Goal: Complete application form

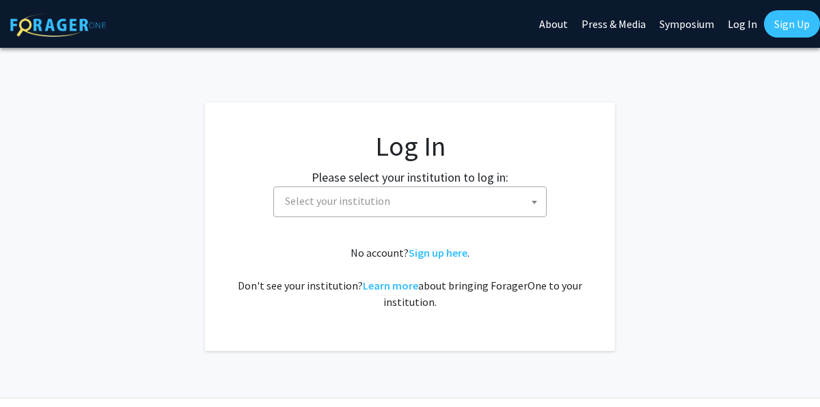
select select
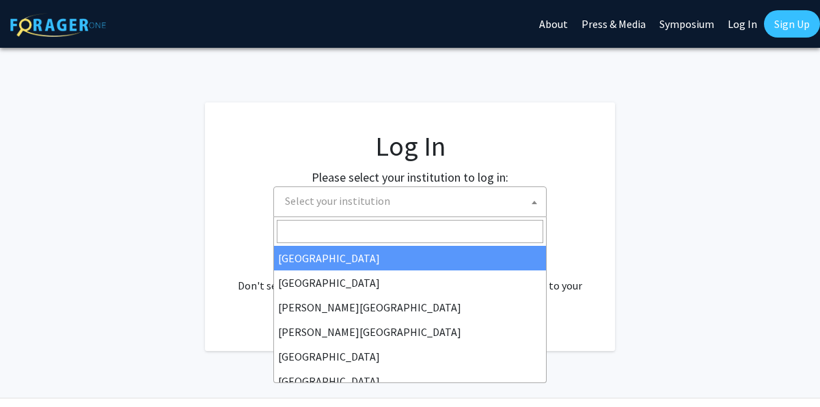
click at [412, 187] on span "Select your institution" at bounding box center [412, 201] width 266 height 28
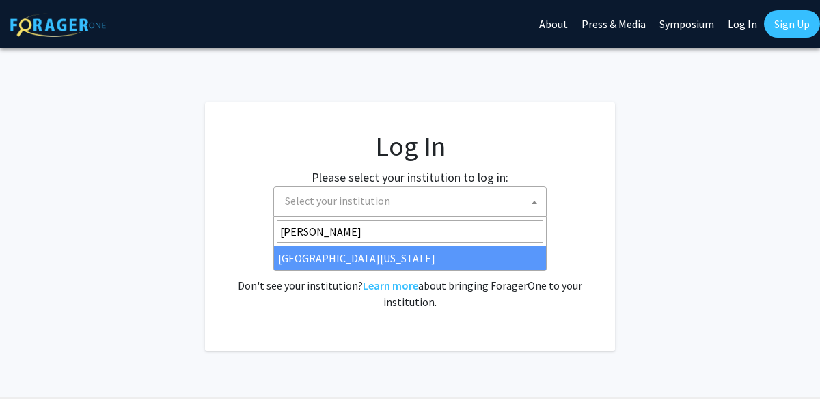
type input "[PERSON_NAME]"
select select "13"
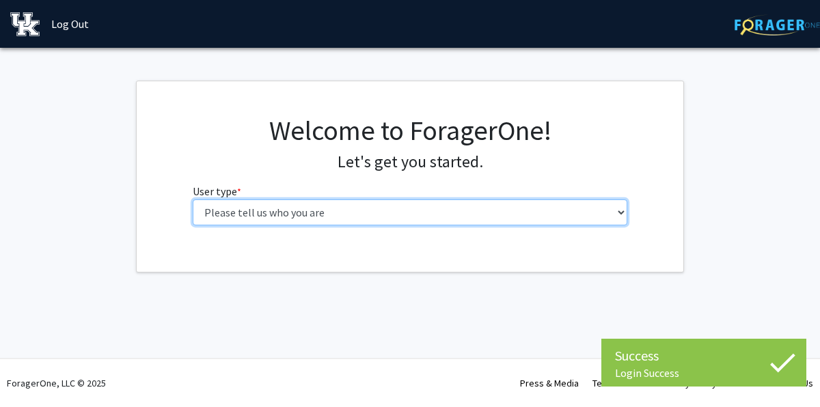
click at [497, 212] on select "Please tell us who you are Undergraduate Student Master's Student Doctoral Cand…" at bounding box center [410, 212] width 435 height 26
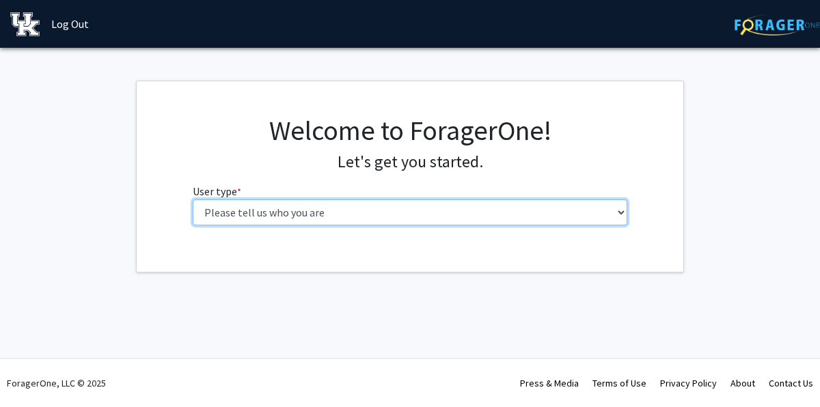
select select "1: undergrad"
click at [193, 199] on select "Please tell us who you are Undergraduate Student Master's Student Doctoral Cand…" at bounding box center [410, 212] width 435 height 26
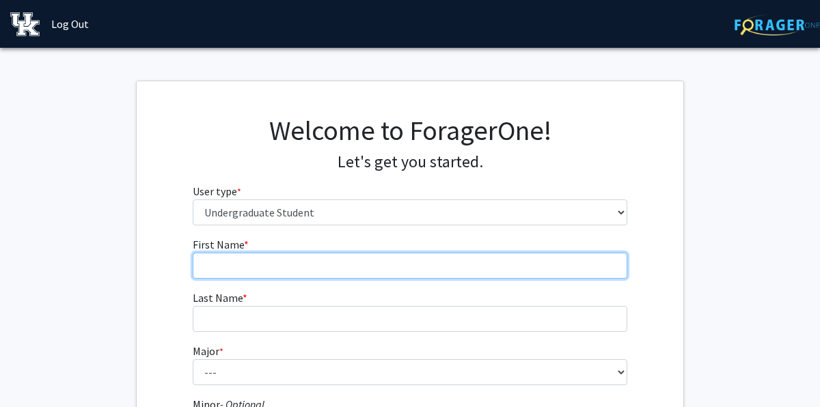
click at [335, 277] on input "First Name * required" at bounding box center [410, 266] width 435 height 26
type input "[PERSON_NAME]"
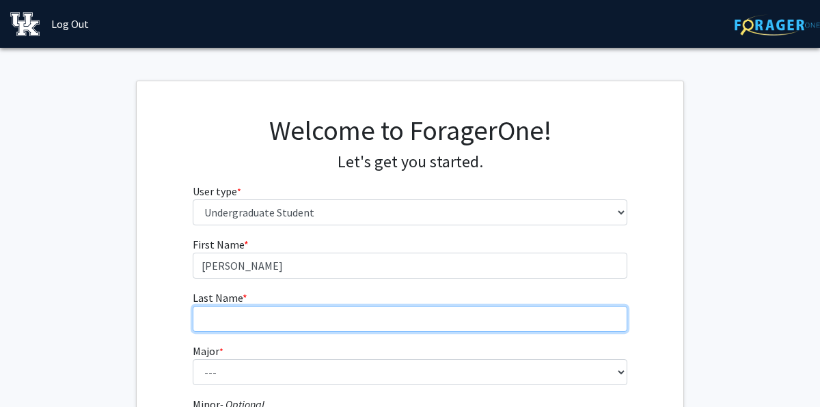
click at [300, 313] on input "Last Name * required" at bounding box center [410, 319] width 435 height 26
type input "[PERSON_NAME]"
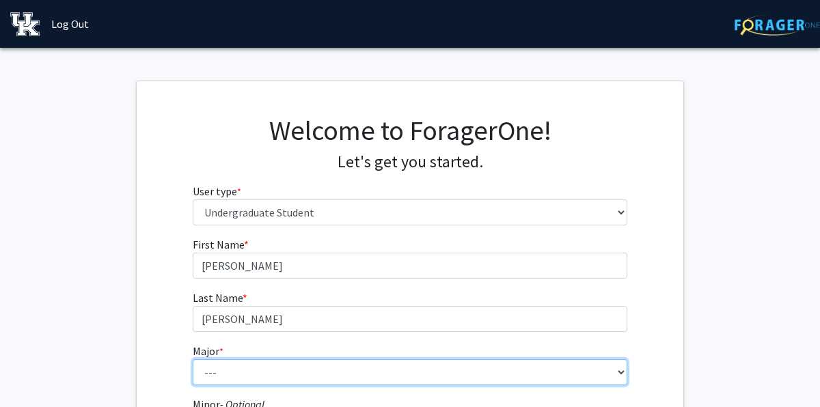
click at [269, 372] on select "--- Accounting Aerospace Engineering African American & Africana Studies Agricu…" at bounding box center [410, 372] width 435 height 26
select select "104: 941"
click at [193, 359] on select "--- Accounting Aerospace Engineering African American & Africana Studies Agricu…" at bounding box center [410, 372] width 435 height 26
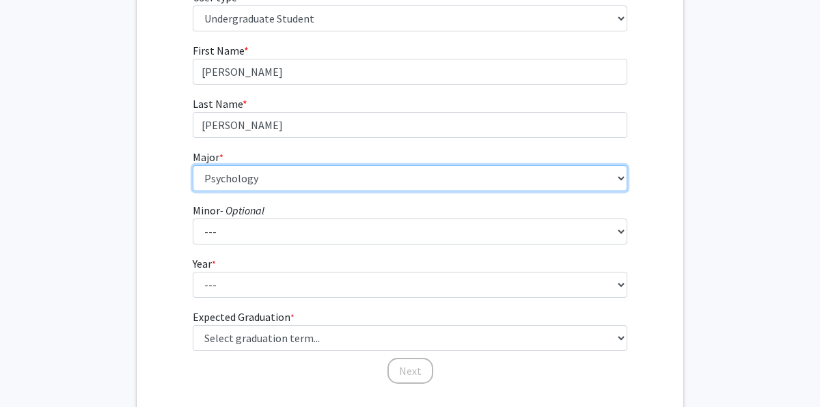
scroll to position [195, 0]
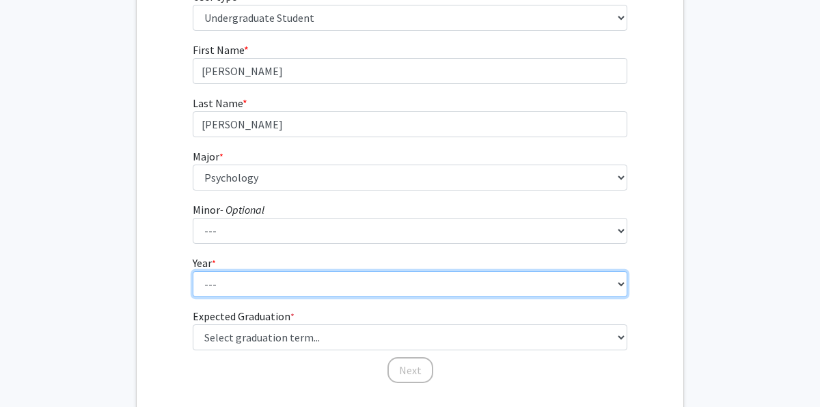
click at [260, 279] on select "--- First-year Sophomore Junior Senior Postbaccalaureate Certificate" at bounding box center [410, 284] width 435 height 26
select select "2: sophomore"
click at [193, 271] on select "--- First-year Sophomore Junior Senior Postbaccalaureate Certificate" at bounding box center [410, 284] width 435 height 26
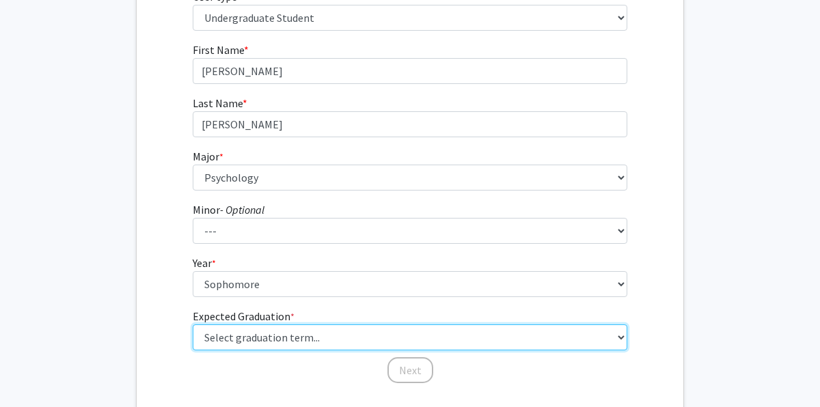
click at [258, 337] on select "Select graduation term... Spring 2025 Summer 2025 Fall 2025 Winter 2025 Spring …" at bounding box center [410, 337] width 435 height 26
select select "13: spring_2028"
click at [193, 324] on select "Select graduation term... Spring 2025 Summer 2025 Fall 2025 Winter 2025 Spring …" at bounding box center [410, 337] width 435 height 26
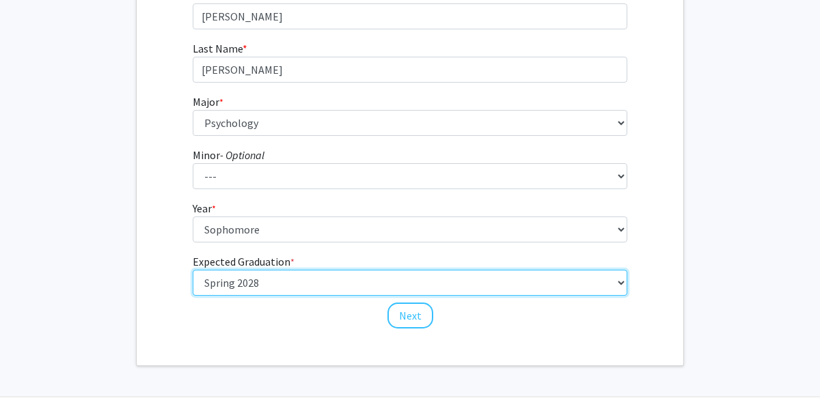
scroll to position [262, 0]
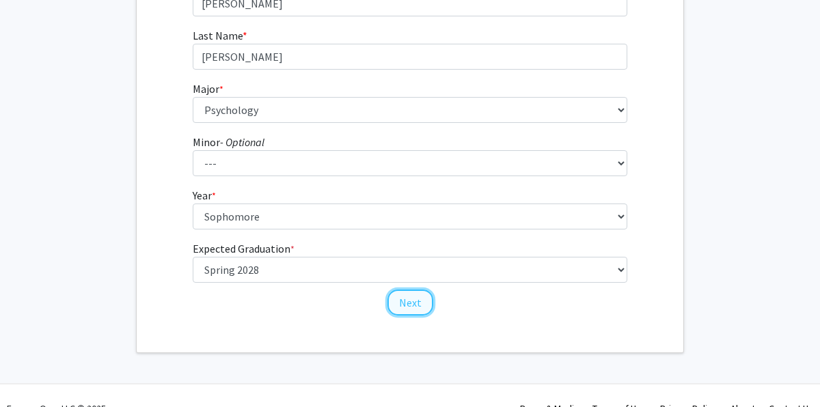
click at [407, 303] on button "Next" at bounding box center [410, 303] width 46 height 26
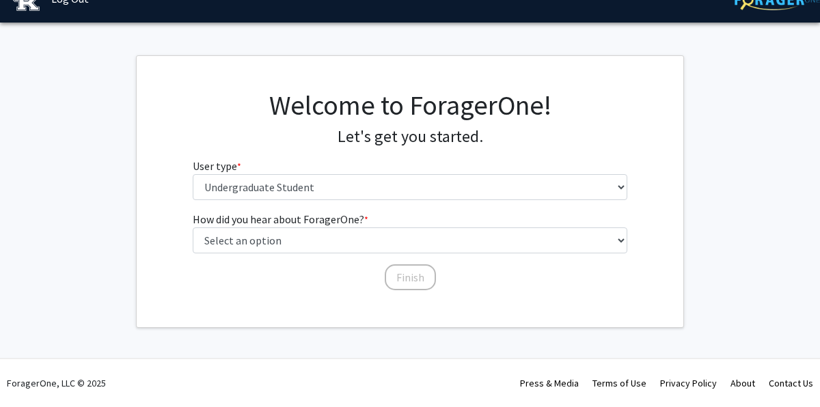
scroll to position [0, 0]
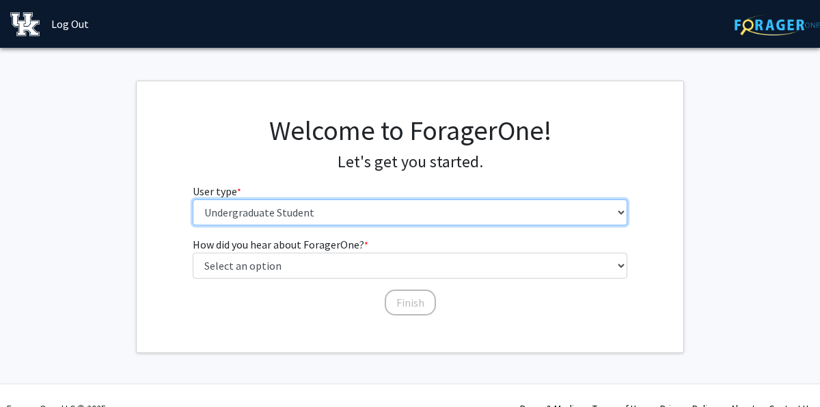
click at [242, 213] on select "Please tell us who you are Undergraduate Student Master's Student Doctoral Cand…" at bounding box center [410, 212] width 435 height 26
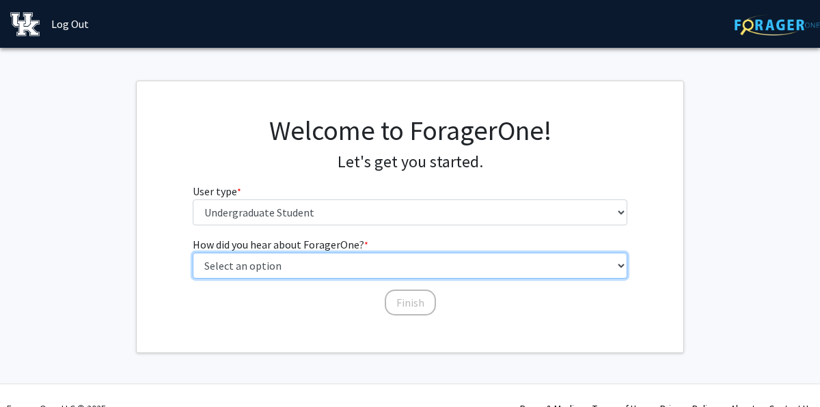
click at [253, 268] on select "Select an option Peer/student recommendation Faculty/staff recommendation Unive…" at bounding box center [410, 266] width 435 height 26
select select "2: faculty_recommendation"
click at [193, 253] on select "Select an option Peer/student recommendation Faculty/staff recommendation Unive…" at bounding box center [410, 266] width 435 height 26
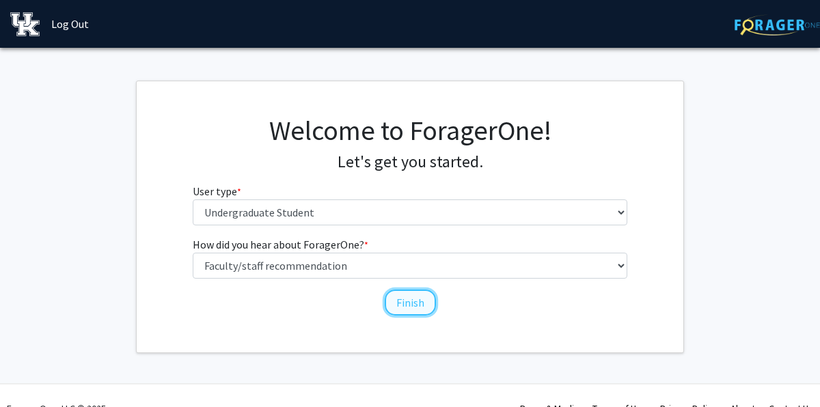
click at [410, 307] on button "Finish" at bounding box center [409, 303] width 51 height 26
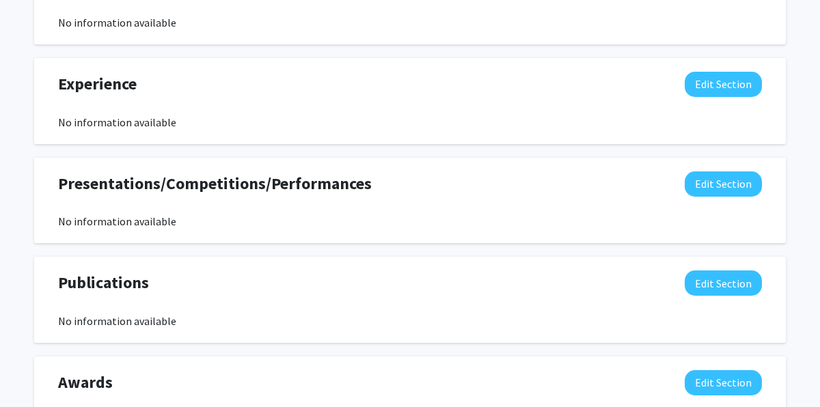
scroll to position [874, 0]
